Goal: Information Seeking & Learning: Learn about a topic

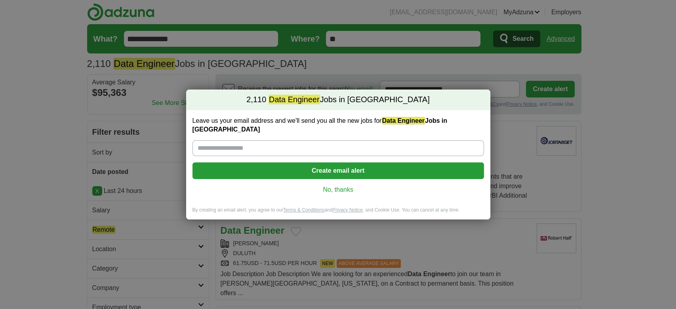
click at [335, 185] on link "No, thanks" at bounding box center [338, 189] width 279 height 9
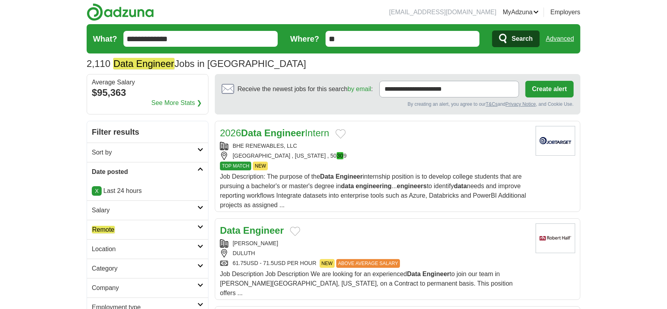
click at [136, 225] on h2 "Remote" at bounding box center [145, 229] width 106 height 9
click at [122, 249] on link "Remote jobs" at bounding box center [109, 249] width 34 height 8
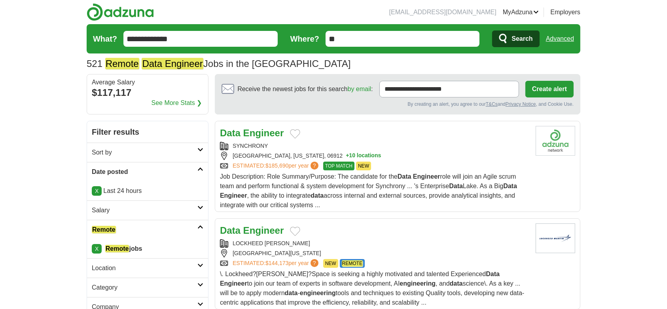
click at [258, 230] on strong "Engineer" at bounding box center [263, 230] width 41 height 11
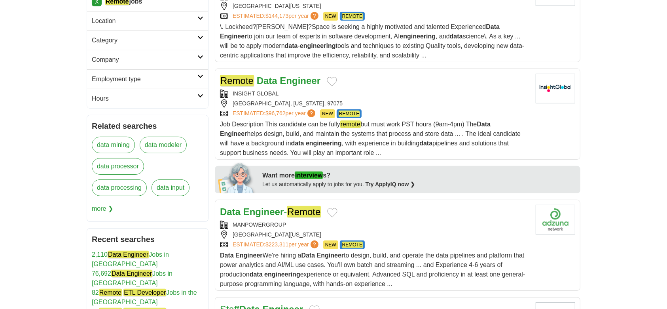
scroll to position [302, 0]
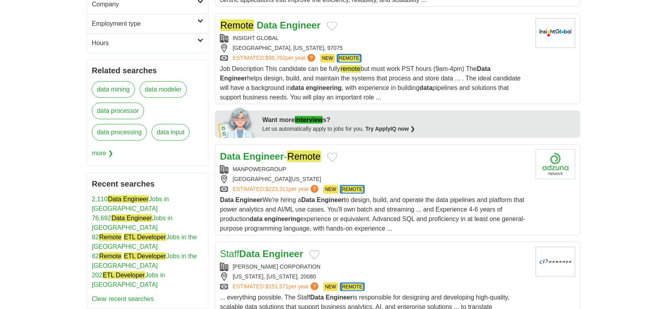
click at [265, 154] on strong "Engineer" at bounding box center [263, 156] width 41 height 11
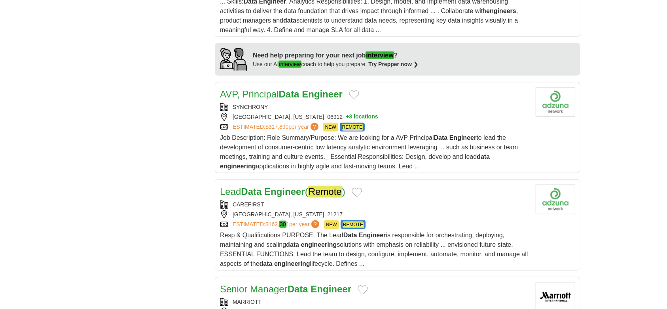
scroll to position [726, 0]
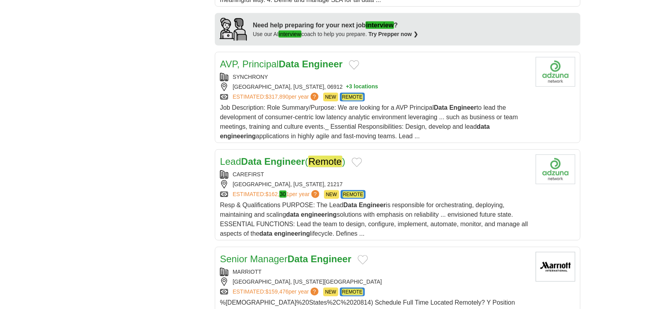
click at [293, 160] on strong "Engineer" at bounding box center [284, 161] width 41 height 11
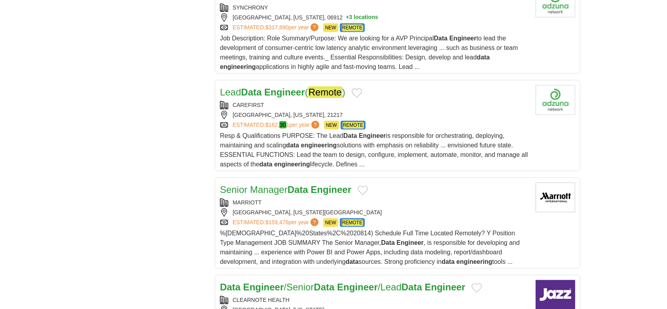
scroll to position [794, 0]
click at [270, 188] on link "Senior Manager Data Engineer" at bounding box center [285, 189] width 131 height 11
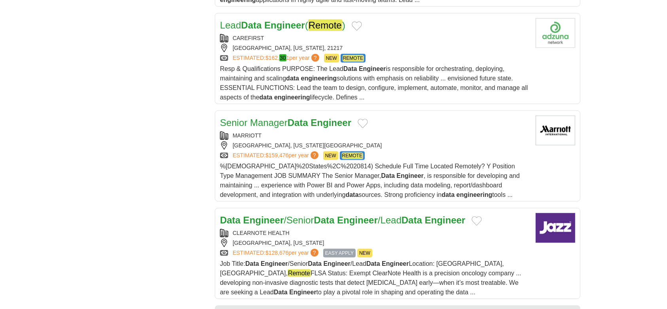
scroll to position [861, 0]
click at [360, 217] on strong "Engineer" at bounding box center [357, 220] width 41 height 11
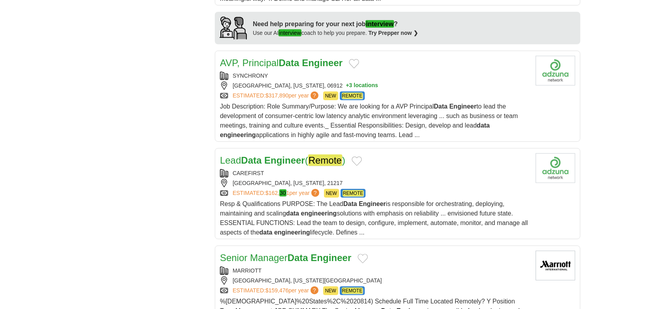
scroll to position [741, 0]
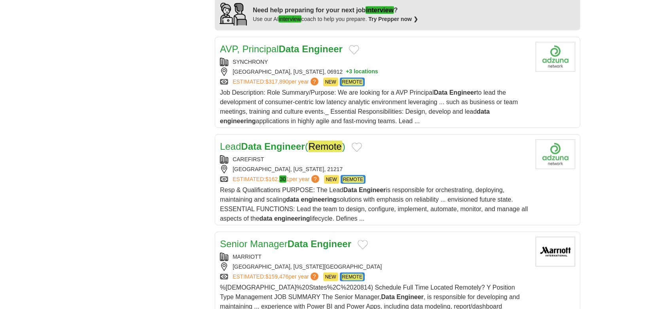
click at [278, 145] on strong "Engineer" at bounding box center [284, 146] width 41 height 11
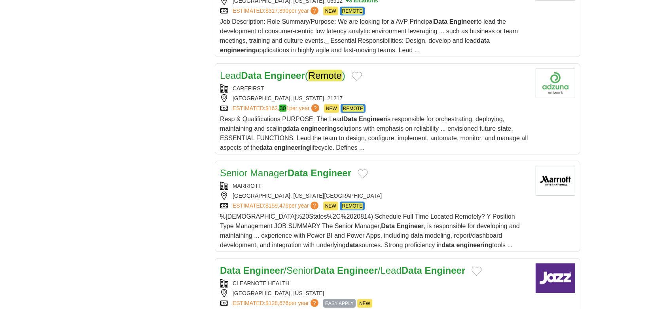
scroll to position [814, 0]
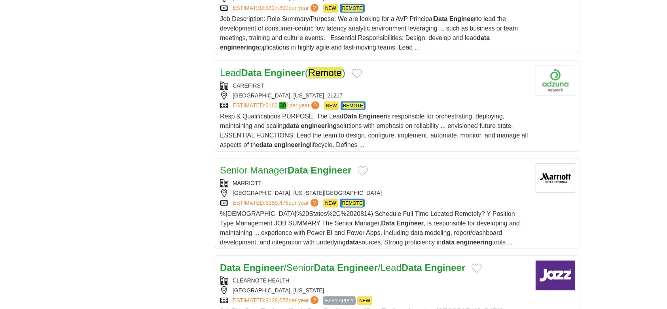
click at [307, 170] on strong "Data" at bounding box center [298, 170] width 21 height 11
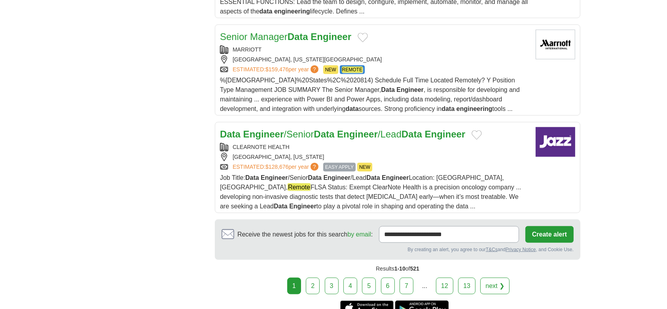
scroll to position [950, 0]
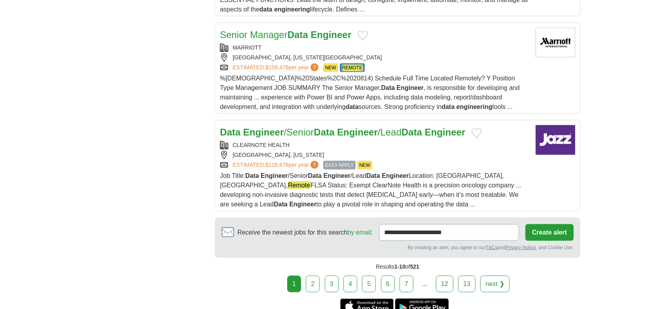
click at [357, 131] on strong "Engineer" at bounding box center [357, 132] width 41 height 11
click at [316, 287] on link "2" at bounding box center [313, 283] width 14 height 17
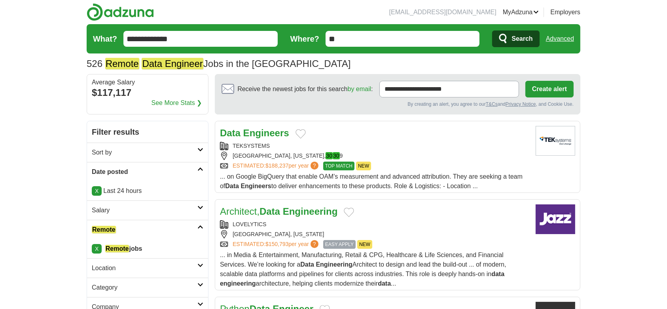
scroll to position [44, 0]
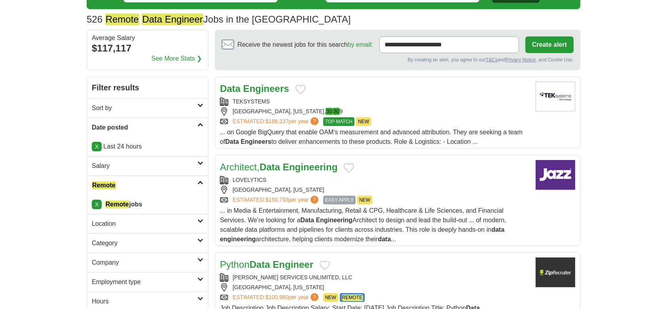
click at [280, 165] on strong "Data" at bounding box center [270, 166] width 21 height 11
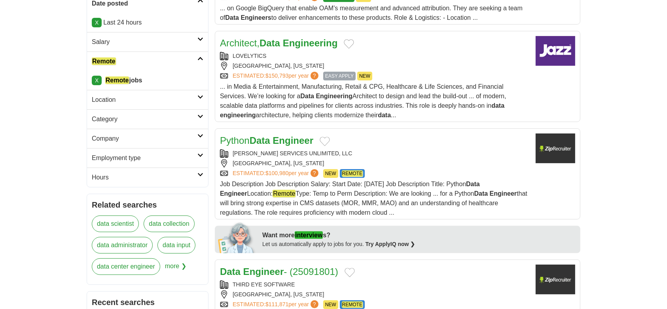
click at [273, 138] on link "Python Data Engineer" at bounding box center [266, 140] width 93 height 11
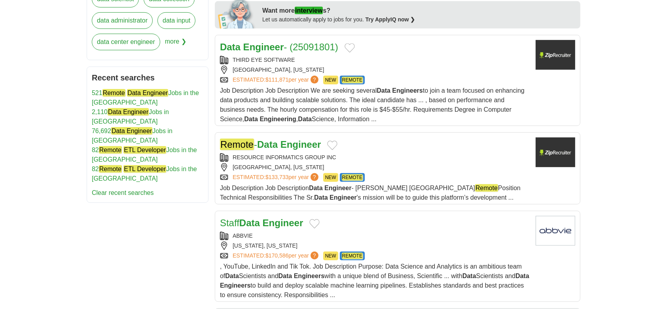
scroll to position [392, 0]
click at [298, 146] on strong "Engineer" at bounding box center [301, 144] width 41 height 11
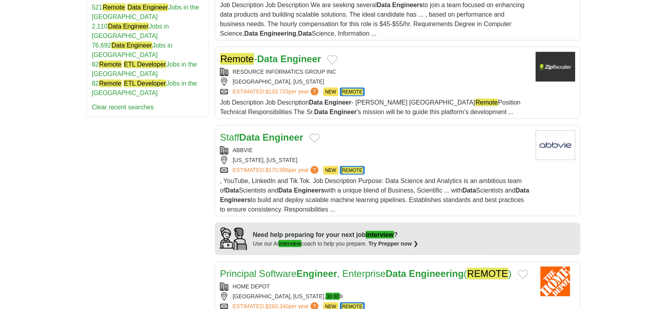
scroll to position [478, 0]
click at [268, 136] on strong "Engineer" at bounding box center [283, 137] width 41 height 11
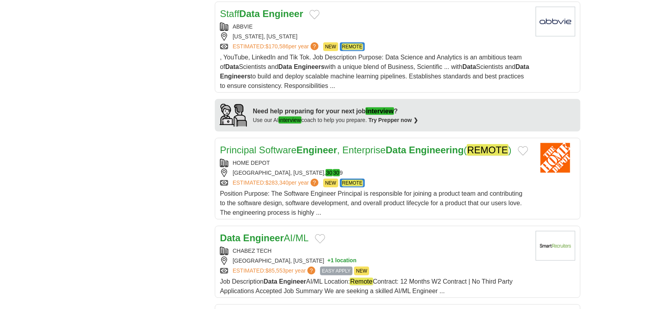
scroll to position [601, 0]
click at [344, 146] on link "Principal Software Engineer , Enterprise Data Engineering ( REMOTE )" at bounding box center [366, 149] width 292 height 11
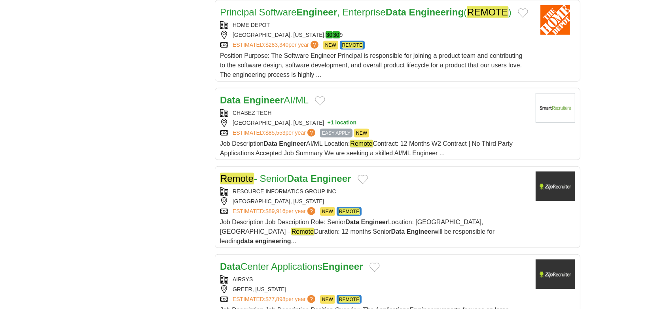
scroll to position [741, 0]
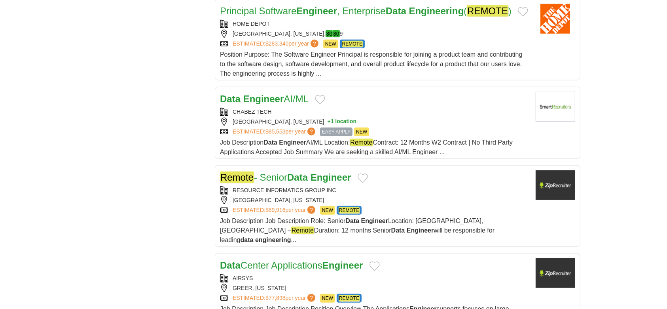
click at [257, 104] on strong "Engineer" at bounding box center [263, 98] width 41 height 11
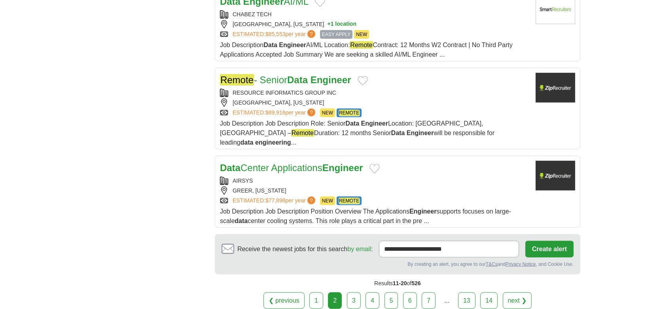
scroll to position [839, 0]
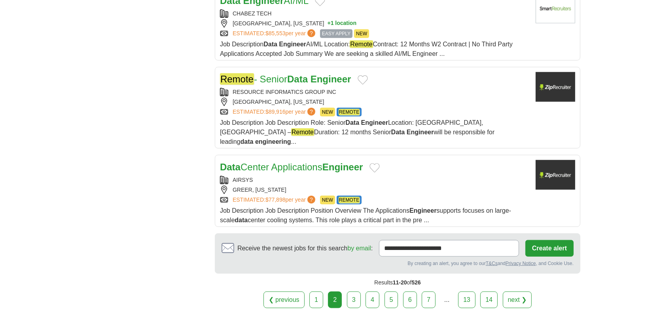
click at [295, 84] on strong "Data" at bounding box center [297, 79] width 21 height 11
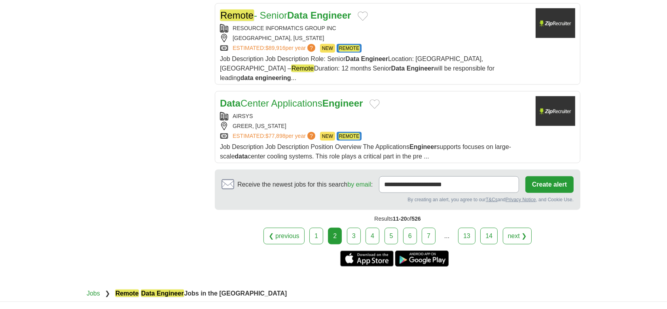
scroll to position [902, 0]
click at [357, 240] on link "3" at bounding box center [354, 236] width 14 height 17
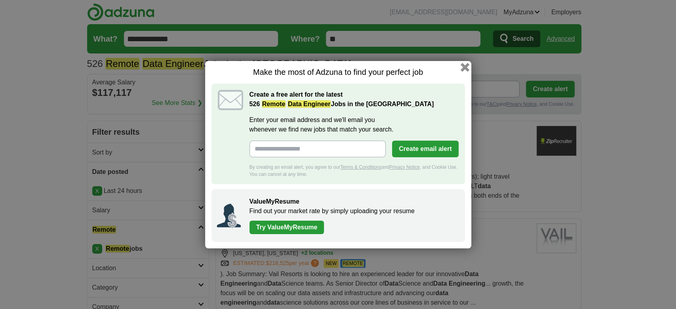
click at [462, 67] on button "button" at bounding box center [464, 67] width 9 height 9
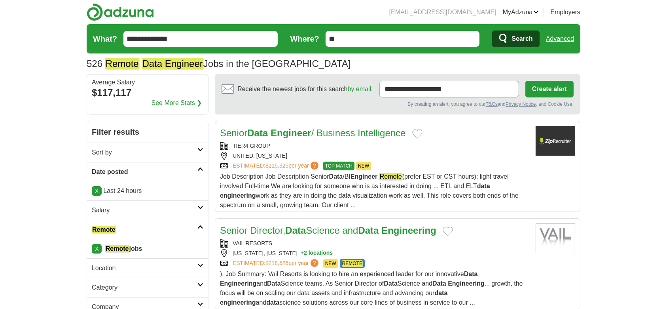
scroll to position [77, 0]
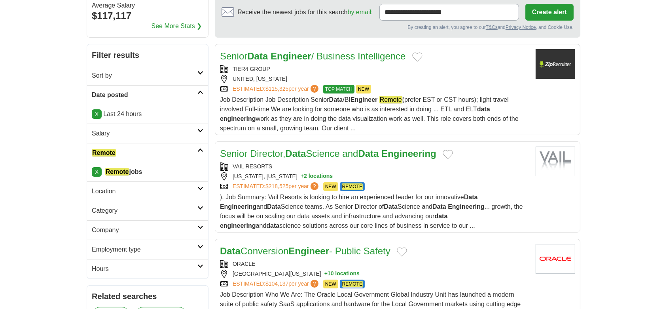
click at [355, 153] on link "Senior Director, Data Science and Data Engineering" at bounding box center [328, 153] width 217 height 11
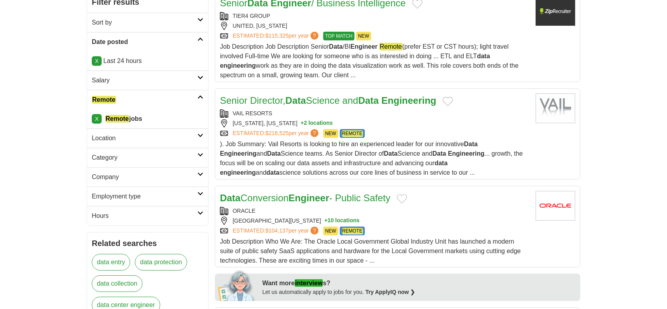
scroll to position [161, 0]
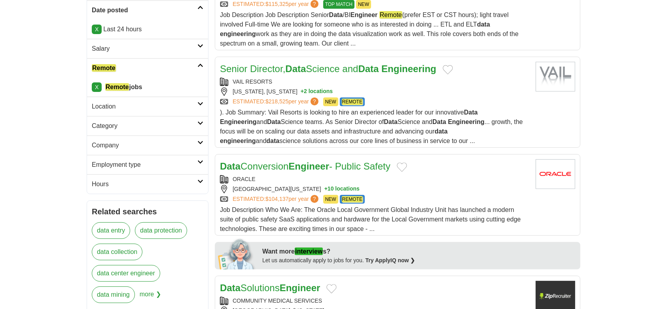
click at [304, 165] on strong "Engineer" at bounding box center [309, 166] width 41 height 11
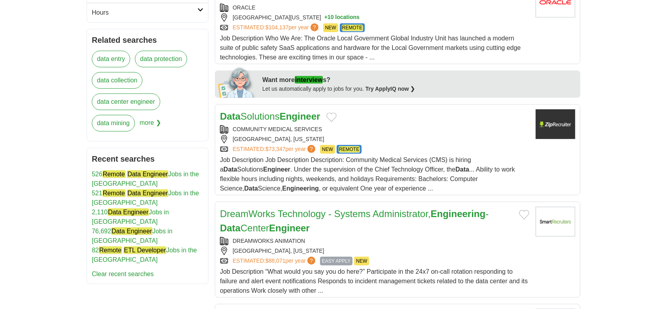
scroll to position [332, 0]
click at [286, 118] on strong "Engineer" at bounding box center [300, 116] width 41 height 11
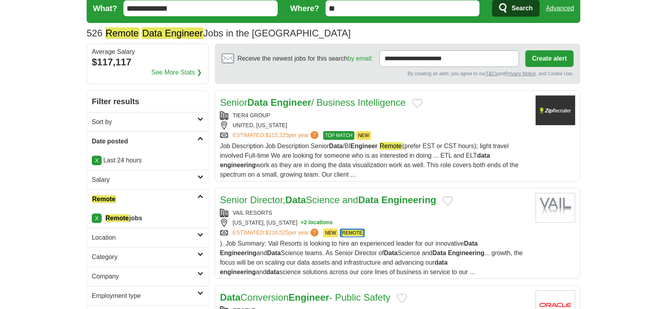
scroll to position [0, 0]
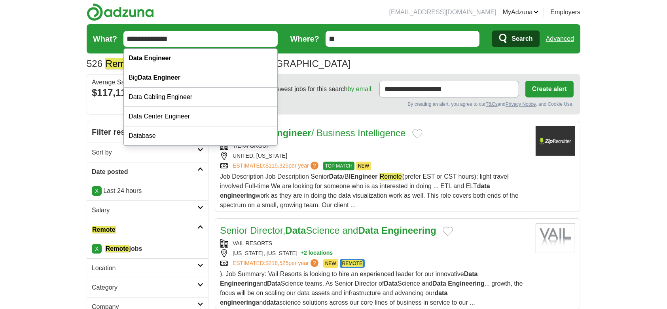
click at [204, 37] on input "**********" at bounding box center [200, 39] width 154 height 16
paste input "**********"
type input "**********"
click at [492, 30] on button "Search" at bounding box center [515, 38] width 47 height 17
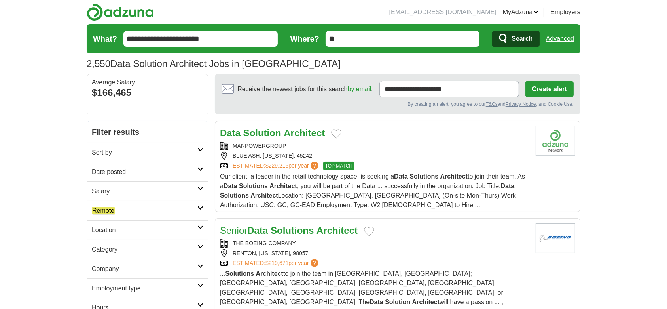
click at [114, 169] on h2 "Date posted" at bounding box center [145, 171] width 106 height 9
click at [126, 188] on link "Last 24 hours" at bounding box center [148, 190] width 112 height 9
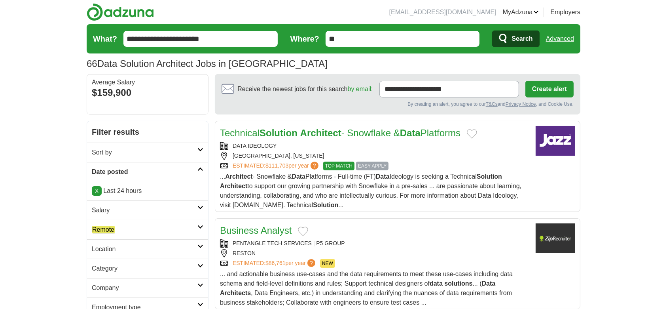
click at [117, 231] on h2 "Remote" at bounding box center [145, 229] width 106 height 9
click at [103, 249] on em "Remote" at bounding box center [103, 249] width 23 height 8
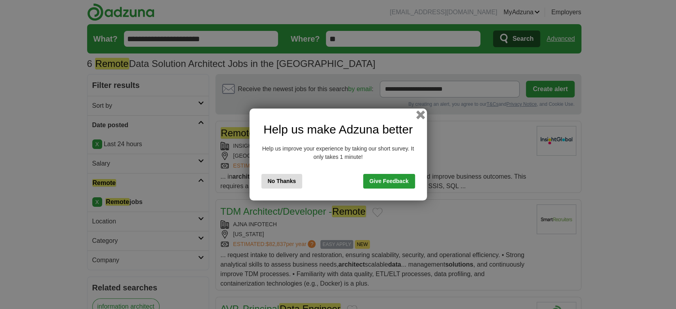
click at [420, 116] on button "button" at bounding box center [420, 114] width 9 height 9
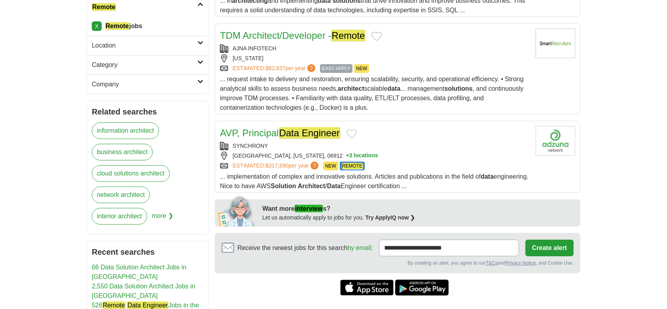
scroll to position [176, 0]
click at [316, 33] on link "TDM Architect/Developer - Remote" at bounding box center [292, 35] width 145 height 11
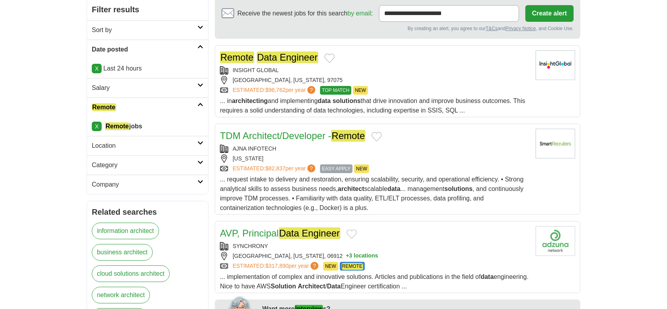
scroll to position [0, 0]
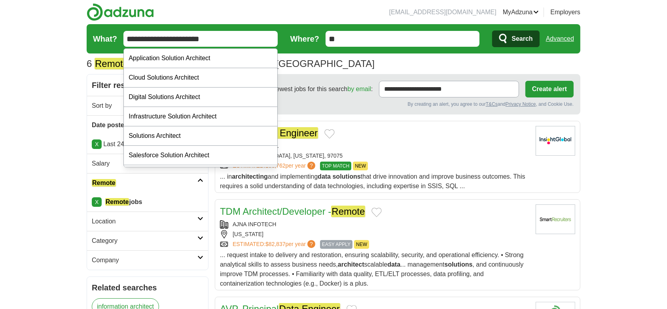
click at [222, 31] on input "**********" at bounding box center [200, 39] width 154 height 16
paste input "text"
type input "**********"
click at [492, 30] on button "Search" at bounding box center [515, 38] width 47 height 17
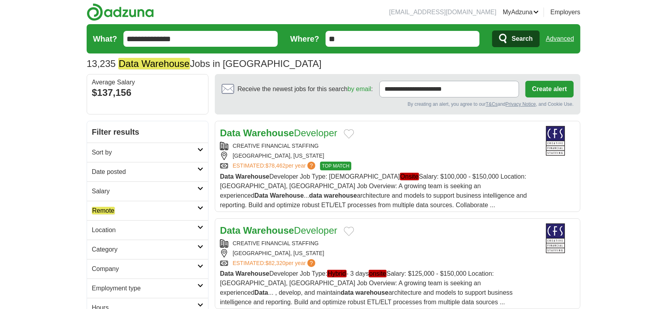
click at [101, 165] on link "Date posted" at bounding box center [147, 171] width 121 height 19
click at [104, 188] on link "Last 24 hours" at bounding box center [148, 190] width 112 height 9
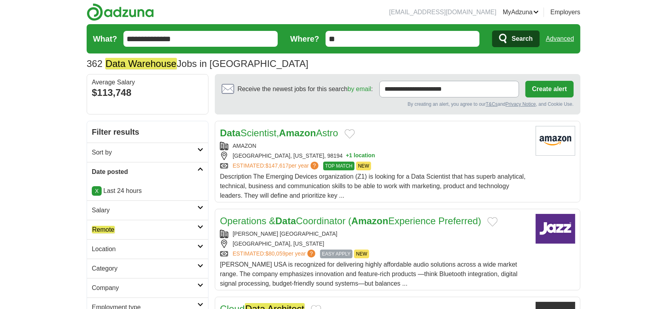
click at [107, 231] on em "Remote" at bounding box center [103, 230] width 23 height 8
click at [109, 248] on em "Remote" at bounding box center [103, 249] width 23 height 8
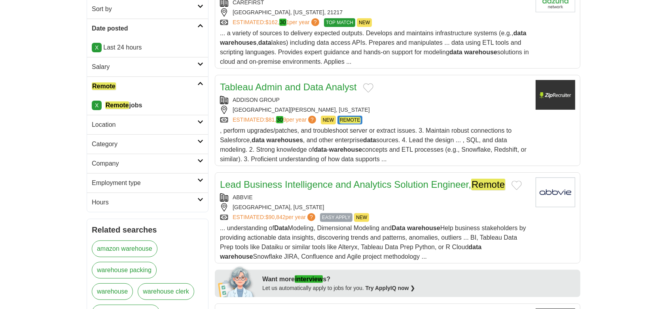
scroll to position [146, 0]
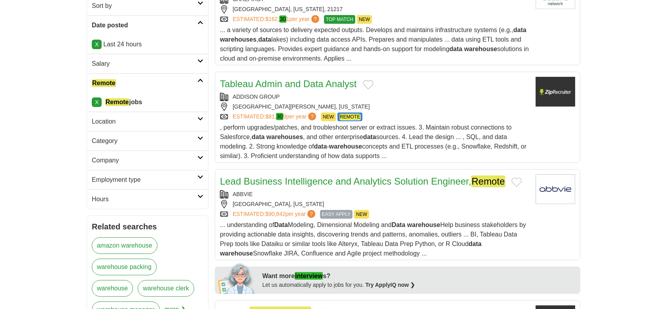
click at [330, 84] on link "Tableau Admin and Data Analyst" at bounding box center [288, 83] width 137 height 11
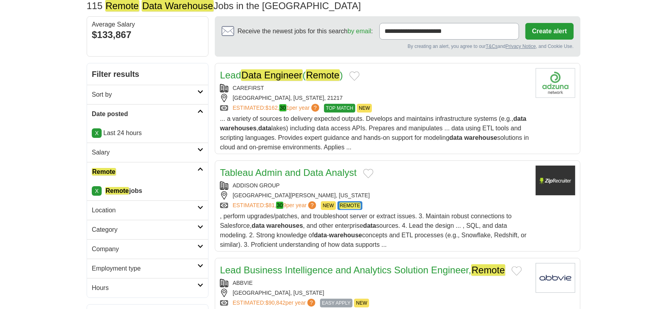
scroll to position [0, 0]
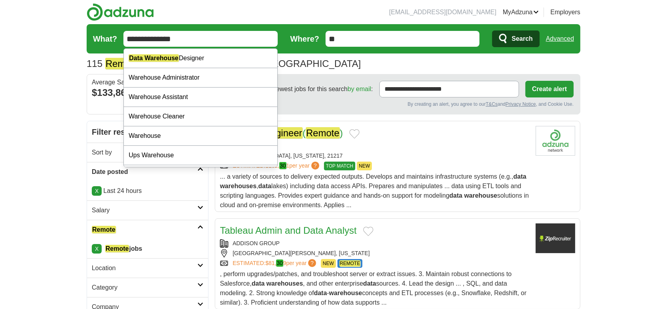
drag, startPoint x: 199, startPoint y: 40, endPoint x: 83, endPoint y: 44, distance: 116.5
paste input "text"
type input "**********"
click at [492, 30] on button "Search" at bounding box center [515, 38] width 47 height 17
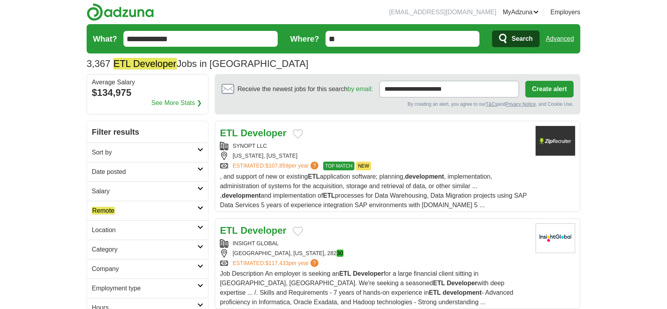
click at [120, 171] on h2 "Date posted" at bounding box center [145, 171] width 106 height 9
click at [119, 190] on link "Last 24 hours" at bounding box center [148, 190] width 112 height 9
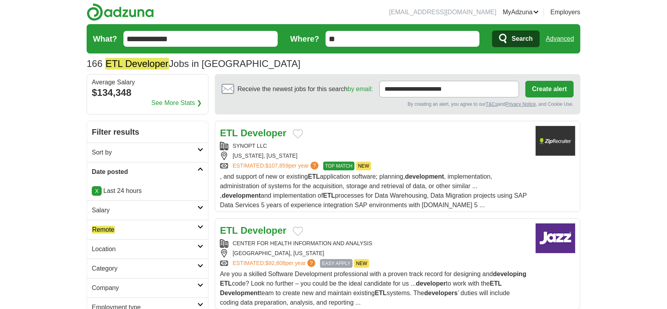
click at [107, 227] on em "Remote" at bounding box center [103, 230] width 23 height 8
click at [106, 245] on em "Remote" at bounding box center [103, 249] width 23 height 8
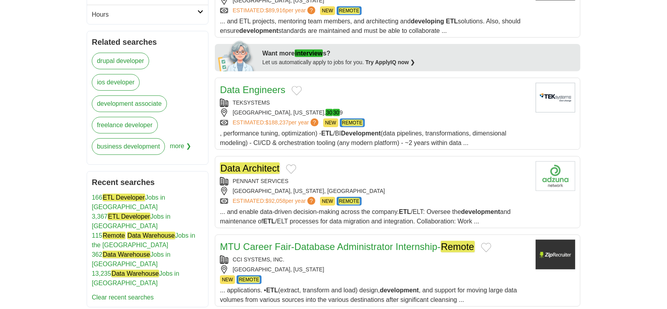
scroll to position [331, 0]
click at [255, 168] on em "Data Architect" at bounding box center [250, 167] width 60 height 11
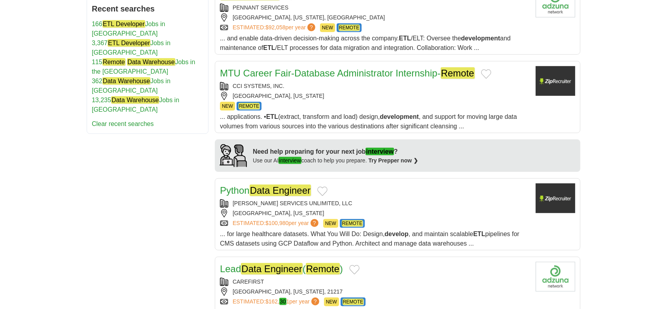
scroll to position [488, 0]
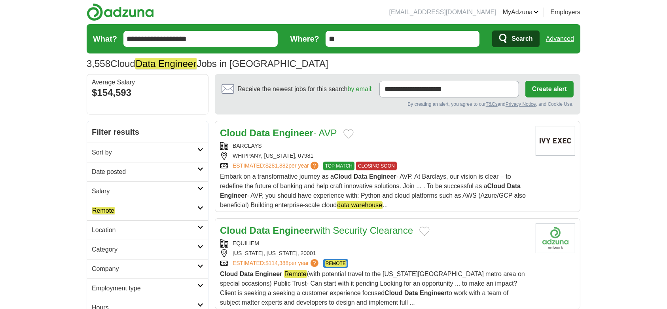
click at [129, 176] on link "Date posted" at bounding box center [147, 171] width 121 height 19
click at [122, 189] on link "Last 24 hours" at bounding box center [148, 190] width 112 height 9
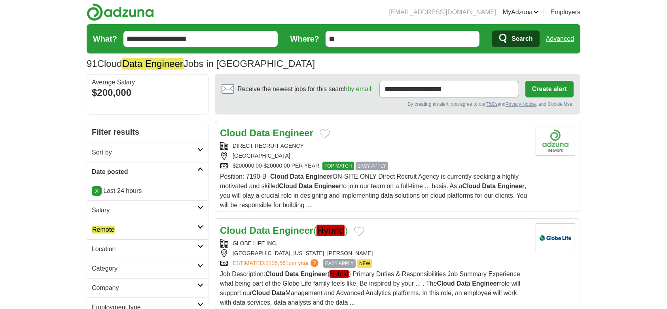
click at [114, 233] on em "Remote" at bounding box center [103, 230] width 23 height 8
click at [118, 249] on link "Remote jobs" at bounding box center [109, 249] width 34 height 8
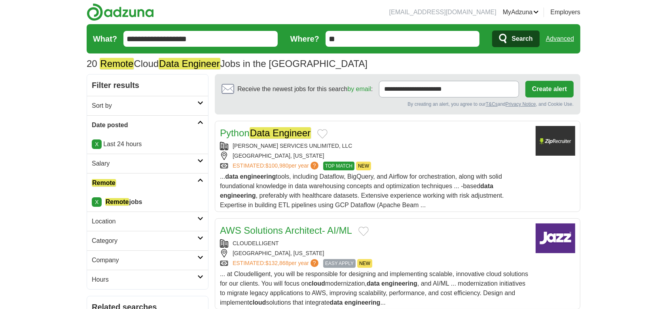
scroll to position [68, 0]
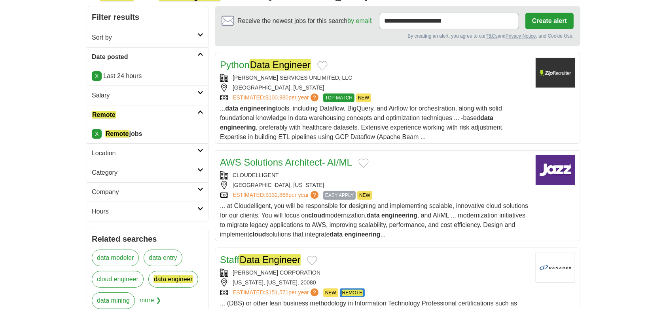
click at [293, 163] on link "AWS Solutions Architect- AI/ML" at bounding box center [286, 162] width 132 height 11
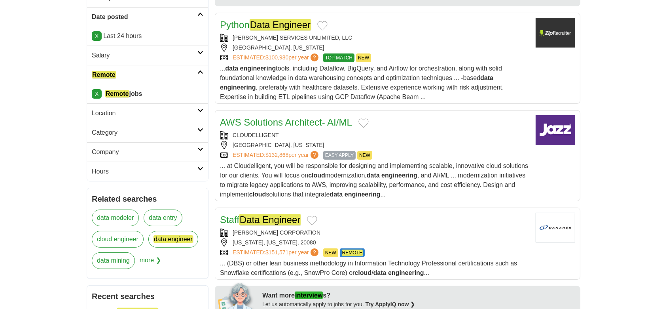
scroll to position [108, 0]
click at [265, 214] on em "Data Engineer" at bounding box center [269, 219] width 61 height 11
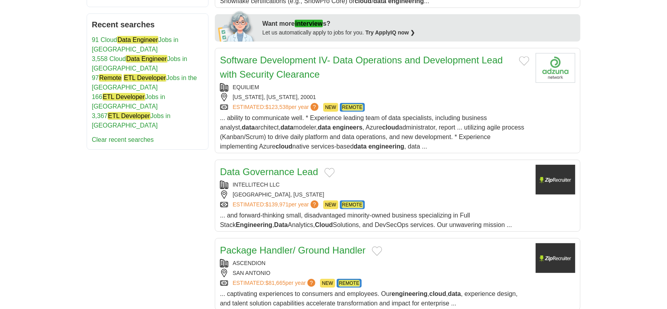
scroll to position [380, 0]
click at [266, 173] on link "Data Governance Lead" at bounding box center [269, 171] width 98 height 11
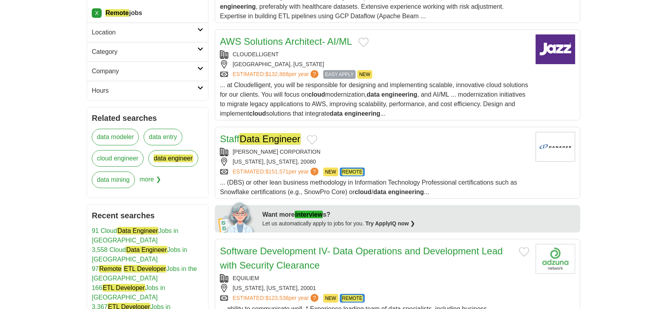
scroll to position [0, 0]
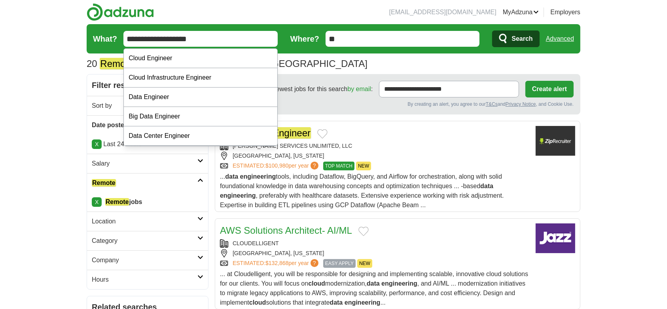
drag, startPoint x: 217, startPoint y: 43, endPoint x: 123, endPoint y: 38, distance: 93.9
click at [123, 38] on form "**********" at bounding box center [334, 38] width 494 height 29
paste input "text"
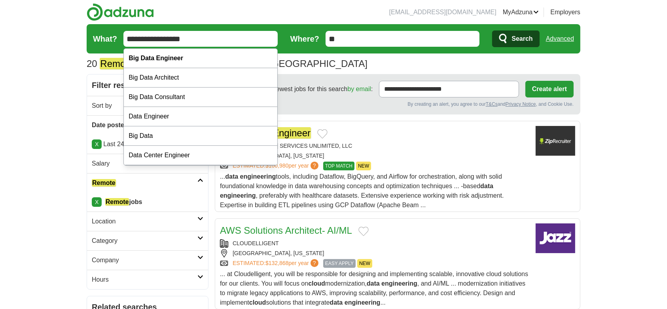
type input "**********"
click at [492, 30] on button "Search" at bounding box center [515, 38] width 47 height 17
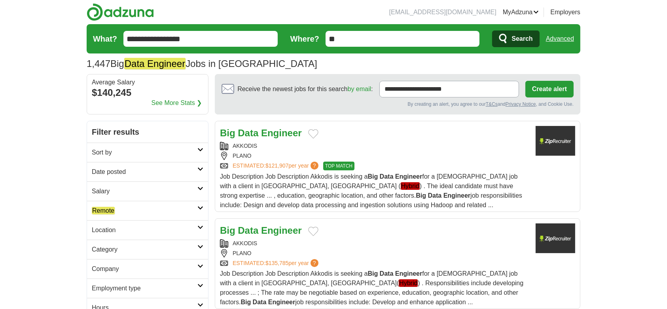
click at [139, 165] on link "Date posted" at bounding box center [147, 171] width 121 height 19
click at [114, 188] on link "Last 24 hours" at bounding box center [148, 190] width 112 height 9
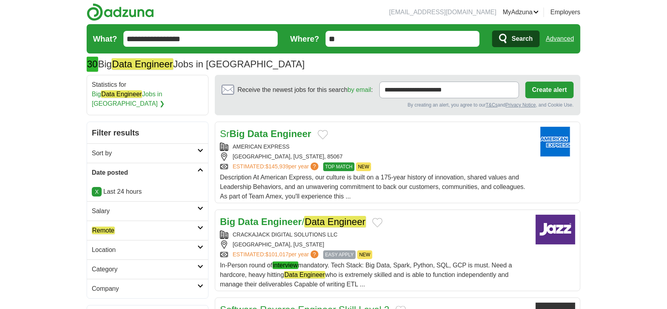
click at [106, 236] on link "Remote" at bounding box center [147, 229] width 121 height 19
click at [112, 250] on em "Remote" at bounding box center [103, 249] width 23 height 8
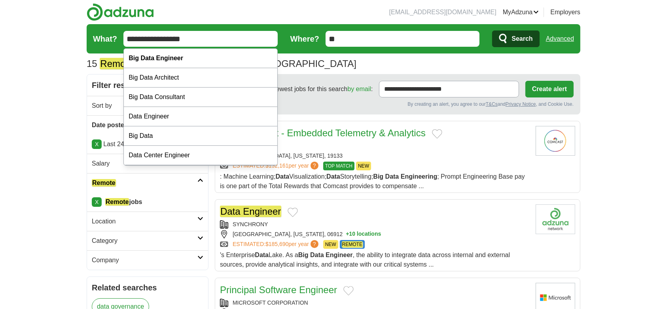
click at [229, 41] on input "**********" at bounding box center [200, 39] width 154 height 16
paste input "*****"
type input "**********"
click at [492, 30] on button "Search" at bounding box center [515, 38] width 47 height 17
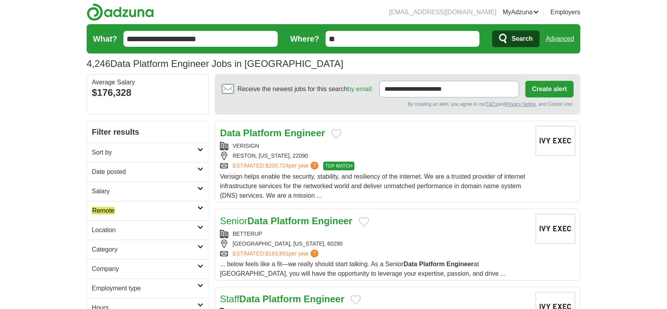
click at [123, 166] on link "Date posted" at bounding box center [147, 171] width 121 height 19
click at [114, 186] on link "Last 24 hours" at bounding box center [148, 190] width 112 height 9
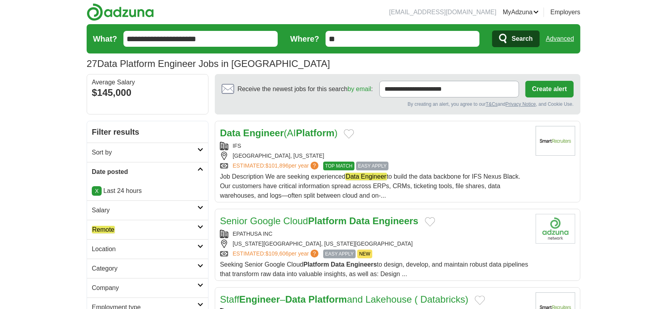
click at [111, 234] on link "Remote" at bounding box center [147, 229] width 121 height 19
click at [110, 248] on em "Remote" at bounding box center [103, 249] width 23 height 8
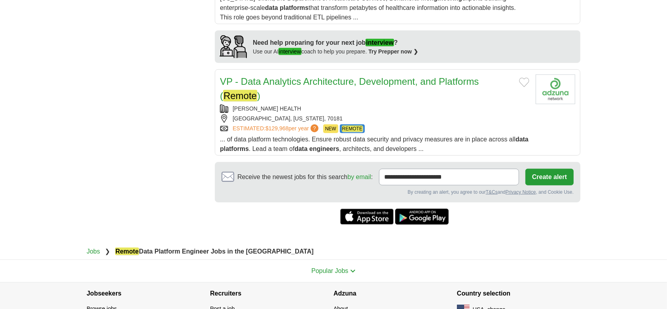
scroll to position [679, 0]
